Goal: Task Accomplishment & Management: Complete application form

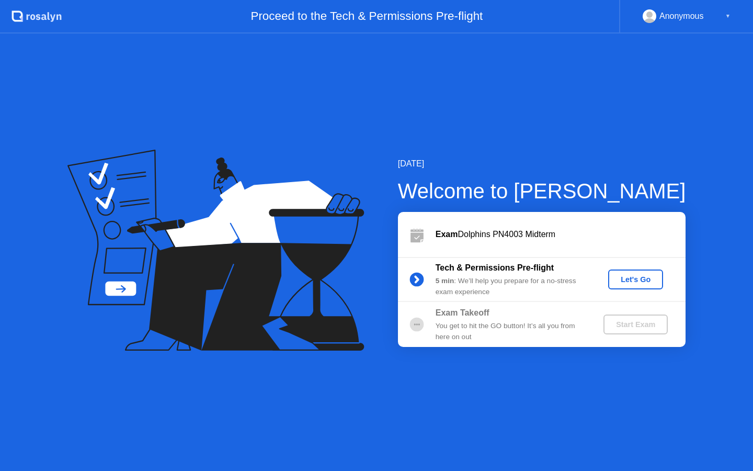
click at [636, 277] on div "Let's Go" at bounding box center [635, 279] width 47 height 8
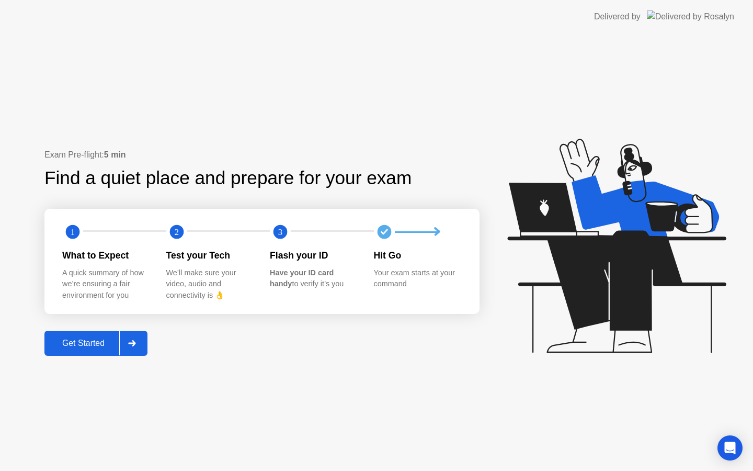
click at [90, 335] on button "Get Started" at bounding box center [95, 342] width 103 height 25
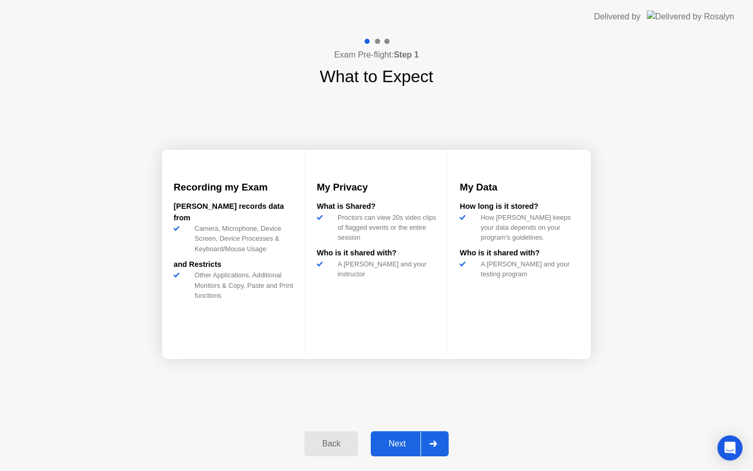
click at [401, 433] on button "Next" at bounding box center [410, 443] width 78 height 25
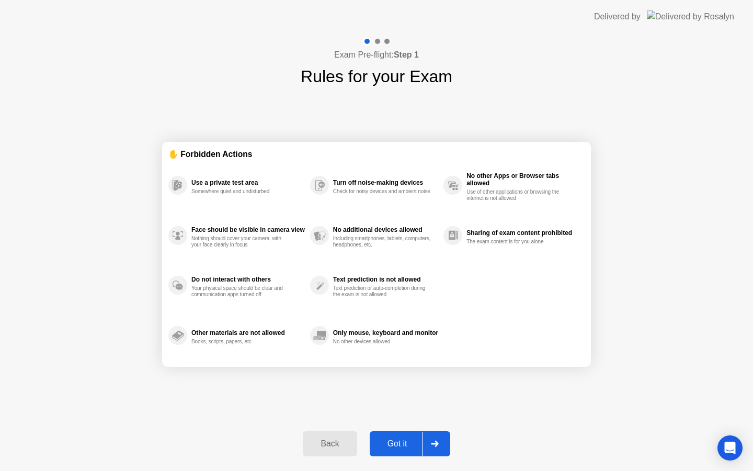
click at [398, 441] on div "Got it" at bounding box center [397, 443] width 49 height 9
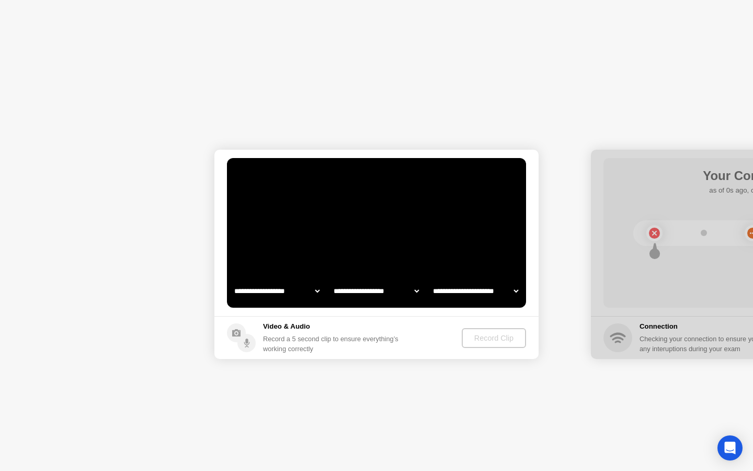
select select "**********"
select select "*******"
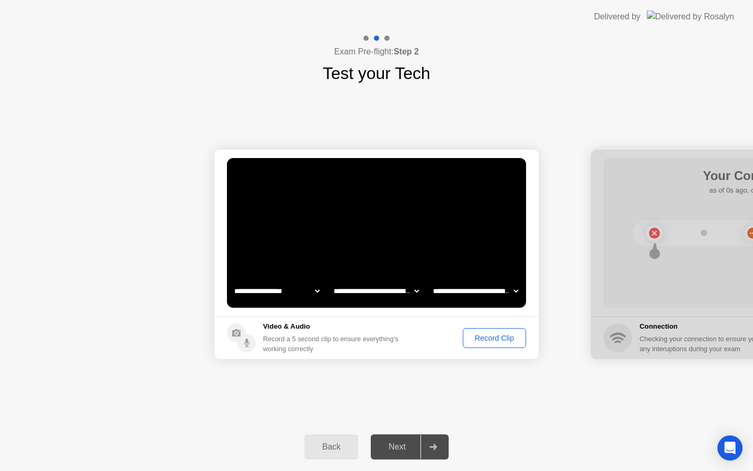
click at [487, 334] on div "Record Clip" at bounding box center [494, 338] width 56 height 8
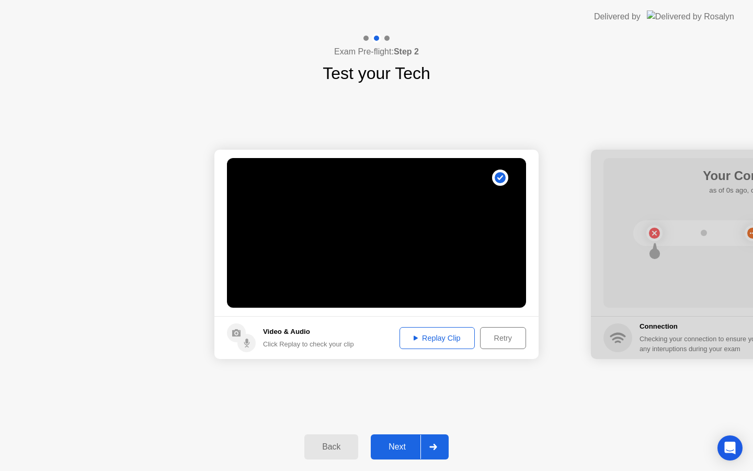
click at [405, 447] on div "Next" at bounding box center [397, 446] width 47 height 9
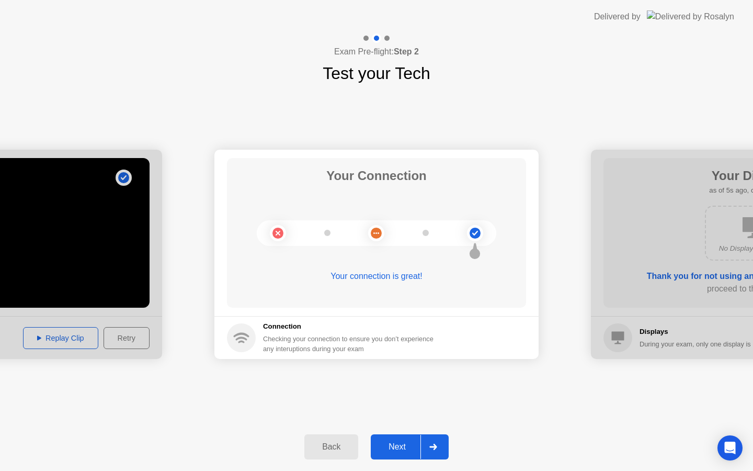
click at [405, 445] on div "Next" at bounding box center [397, 446] width 47 height 9
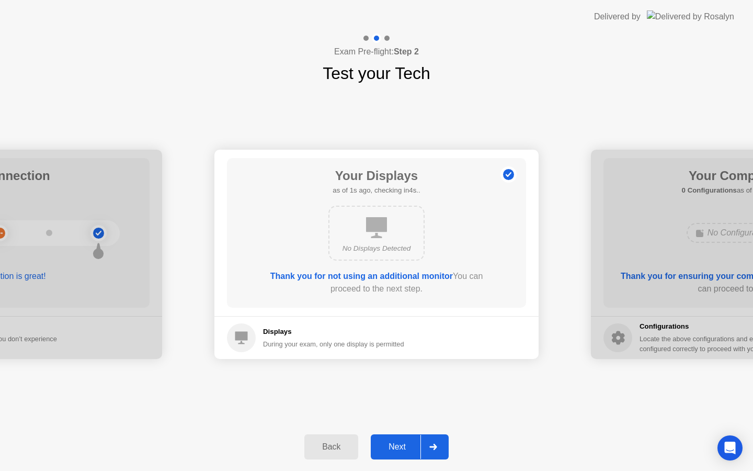
click at [405, 445] on div "Next" at bounding box center [397, 446] width 47 height 9
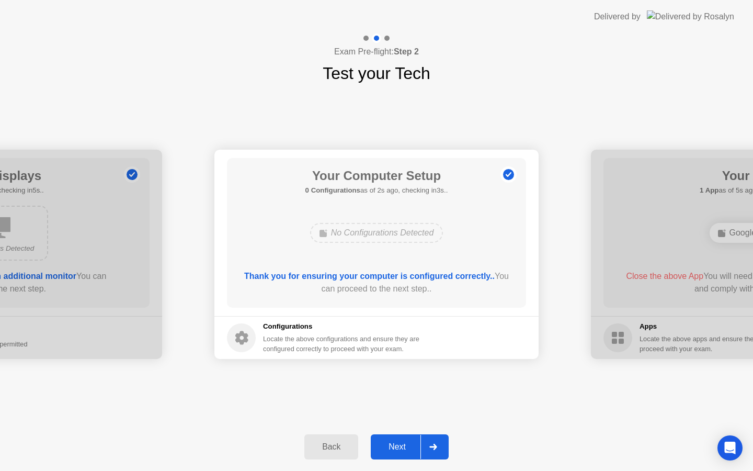
click at [405, 446] on div "Next" at bounding box center [397, 446] width 47 height 9
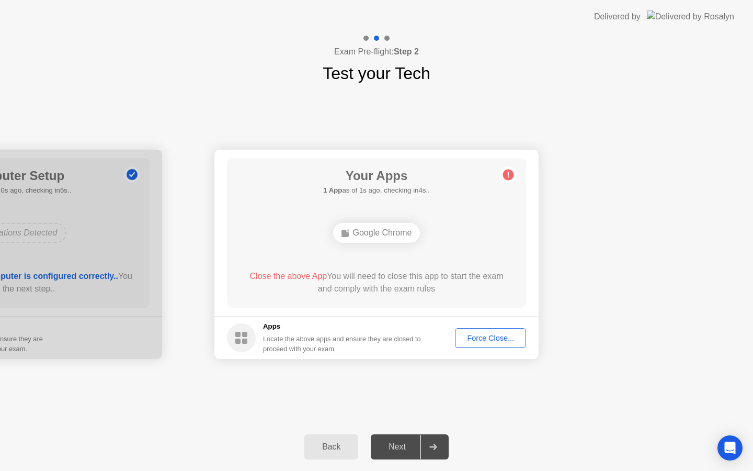
click at [478, 336] on div "Force Close..." at bounding box center [491, 338] width 64 height 8
click at [487, 335] on div "Force Close..." at bounding box center [491, 338] width 64 height 8
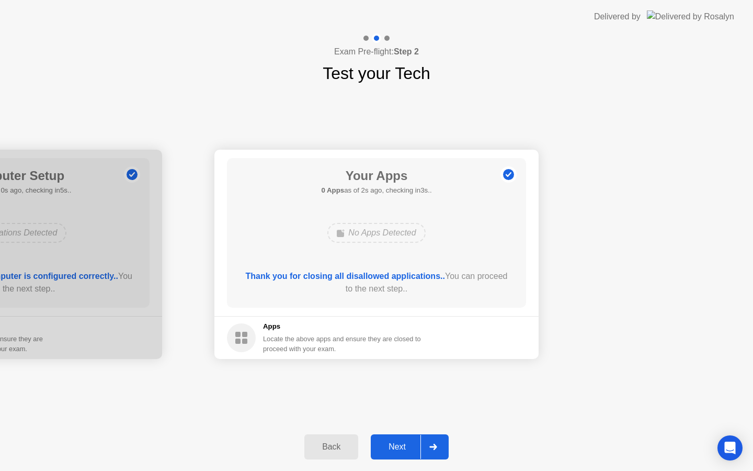
click at [403, 447] on div "Next" at bounding box center [397, 446] width 47 height 9
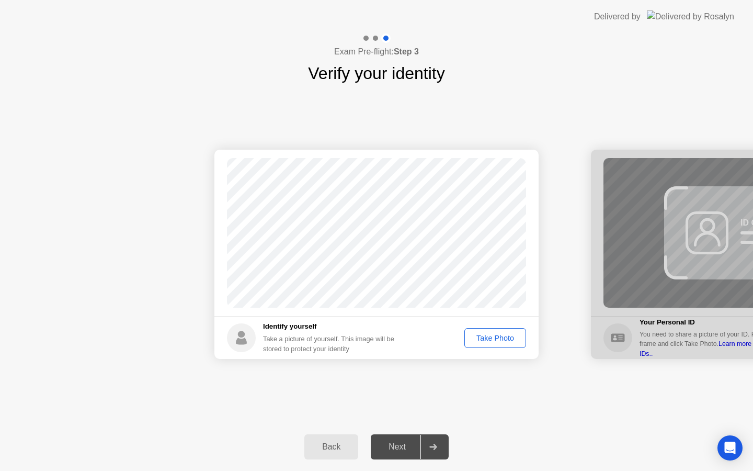
click at [481, 341] on div "Take Photo" at bounding box center [495, 338] width 54 height 8
click at [408, 436] on button "Next" at bounding box center [410, 446] width 78 height 25
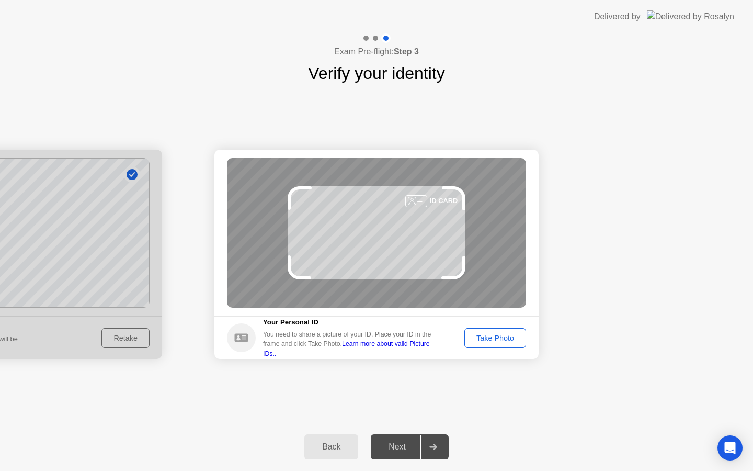
click at [497, 336] on div "Take Photo" at bounding box center [495, 338] width 54 height 8
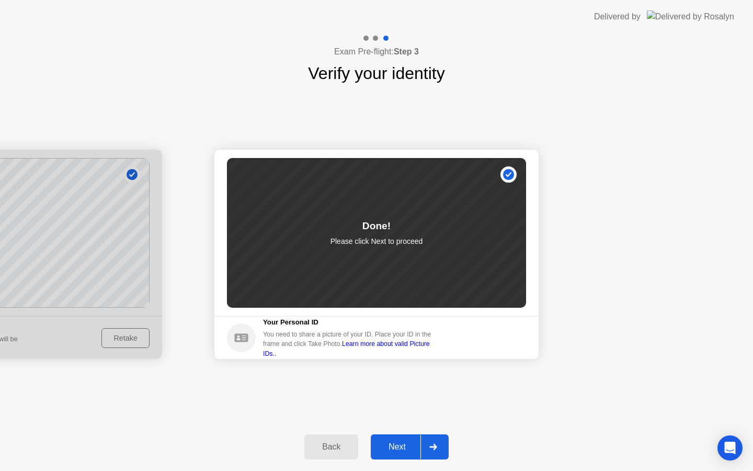
click at [398, 439] on button "Next" at bounding box center [410, 446] width 78 height 25
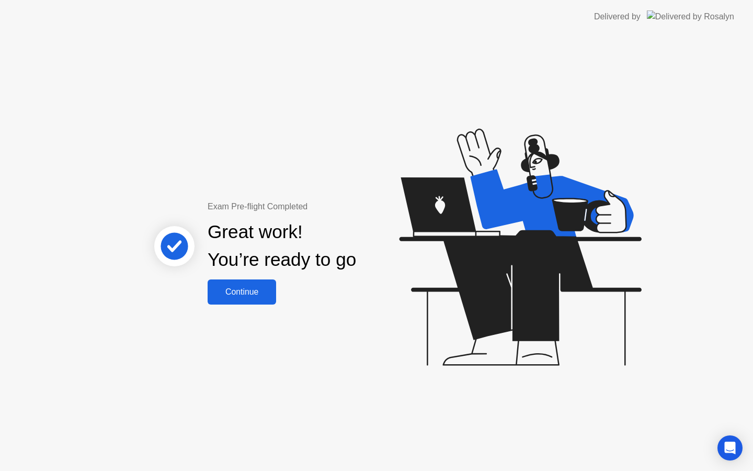
click at [243, 294] on div "Continue" at bounding box center [242, 291] width 62 height 9
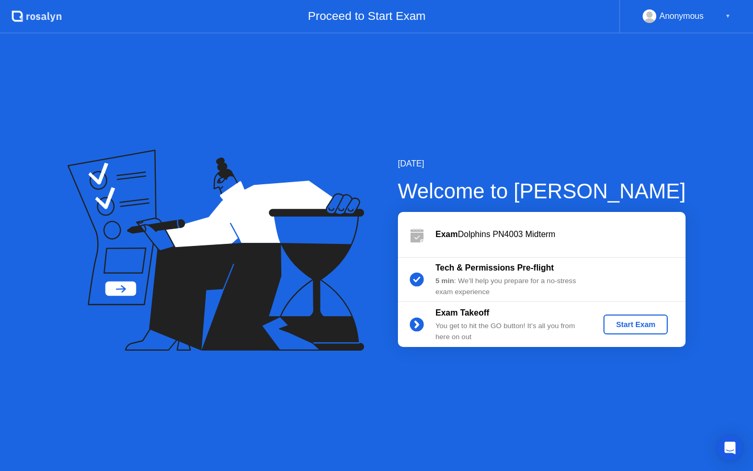
click at [629, 324] on div "Start Exam" at bounding box center [636, 324] width 56 height 8
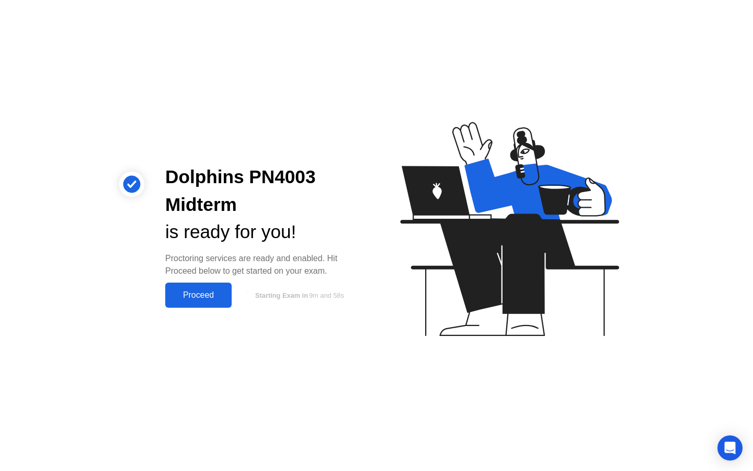
click at [215, 297] on div "Proceed" at bounding box center [198, 294] width 60 height 9
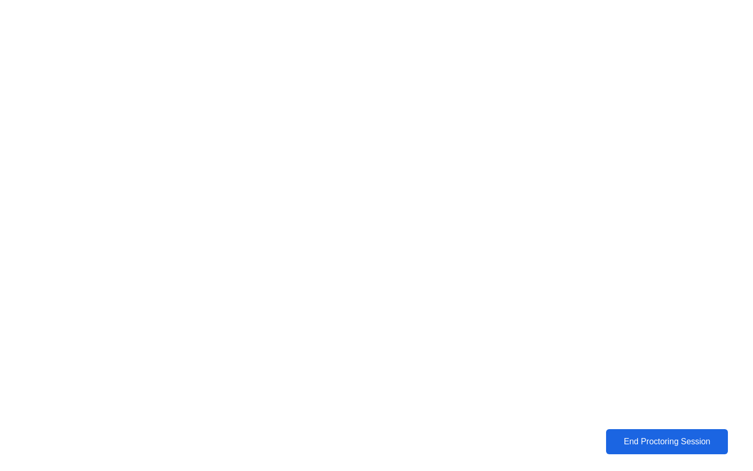
click at [635, 442] on div "End Proctoring Session" at bounding box center [667, 441] width 116 height 9
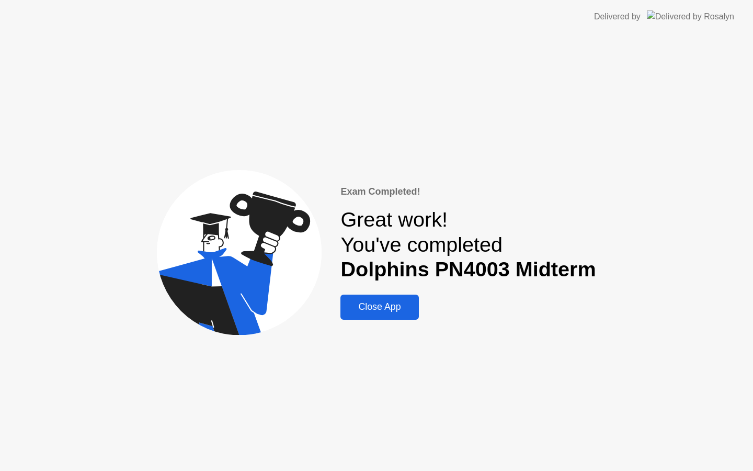
click at [387, 306] on div "Close App" at bounding box center [380, 306] width 72 height 11
